Goal: Information Seeking & Learning: Learn about a topic

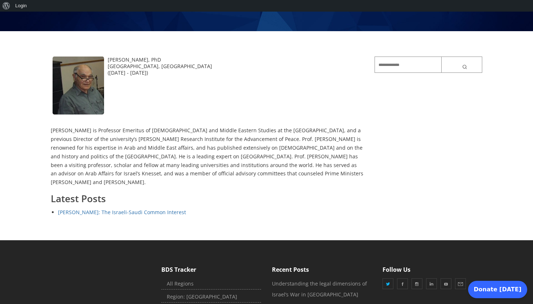
scroll to position [116, 0]
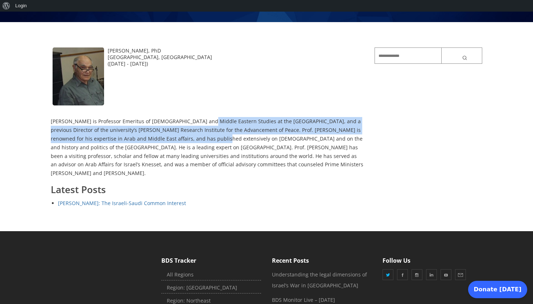
drag, startPoint x: 198, startPoint y: 120, endPoint x: 200, endPoint y: 140, distance: 20.0
click at [200, 140] on p "[PERSON_NAME] is Professor Emeritus of [DEMOGRAPHIC_DATA] and Middle Eastern St…" at bounding box center [207, 147] width 313 height 61
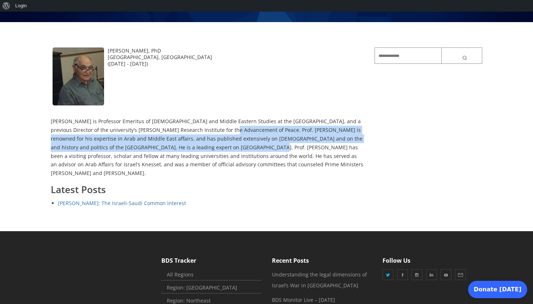
drag, startPoint x: 206, startPoint y: 126, endPoint x: 216, endPoint y: 149, distance: 24.5
click at [216, 149] on p "[PERSON_NAME] is Professor Emeritus of [DEMOGRAPHIC_DATA] and Middle Eastern St…" at bounding box center [207, 147] width 313 height 61
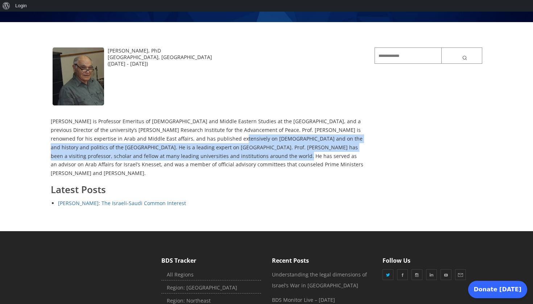
drag, startPoint x: 214, startPoint y: 138, endPoint x: 225, endPoint y: 153, distance: 18.9
click at [225, 153] on p "[PERSON_NAME] is Professor Emeritus of [DEMOGRAPHIC_DATA] and Middle Eastern St…" at bounding box center [207, 147] width 313 height 61
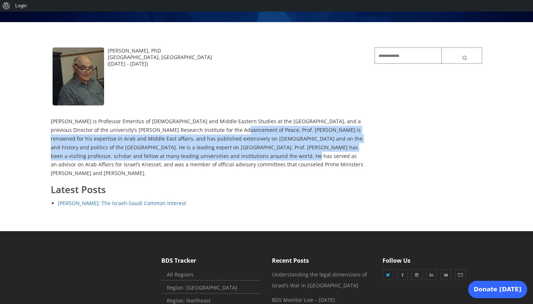
drag, startPoint x: 225, startPoint y: 153, endPoint x: 228, endPoint y: 128, distance: 25.1
click at [228, 128] on p "[PERSON_NAME] is Professor Emeritus of [DEMOGRAPHIC_DATA] and Middle Eastern St…" at bounding box center [207, 147] width 313 height 61
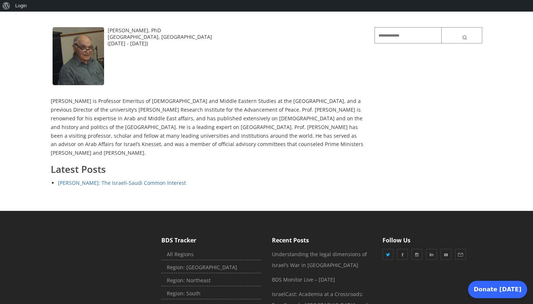
scroll to position [140, 0]
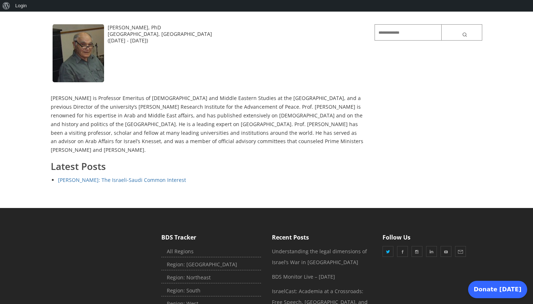
click at [140, 177] on link "[PERSON_NAME]: The Israeli-Saudi Common Interest" at bounding box center [122, 180] width 128 height 7
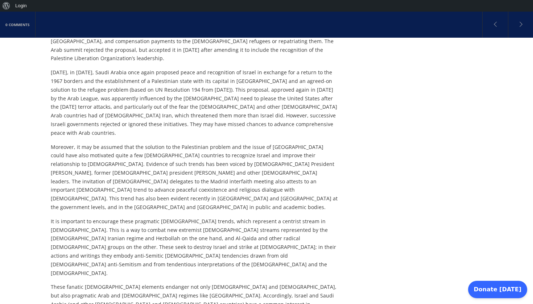
scroll to position [380, 0]
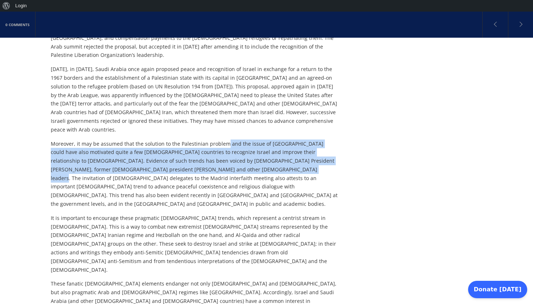
drag, startPoint x: 224, startPoint y: 93, endPoint x: 228, endPoint y: 118, distance: 25.3
click at [228, 140] on p "Moreover, it may be assumed that the solution to the Palestinian problem and th…" at bounding box center [194, 174] width 287 height 69
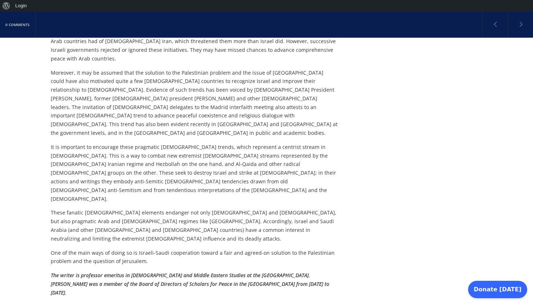
scroll to position [454, 0]
